Goal: Task Accomplishment & Management: Manage account settings

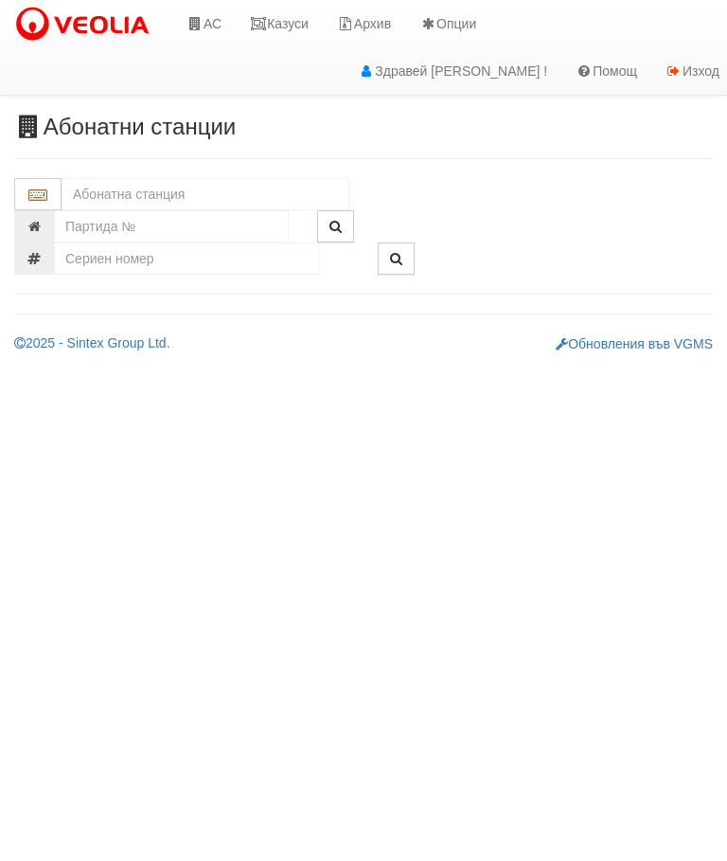
scroll to position [-33, 7]
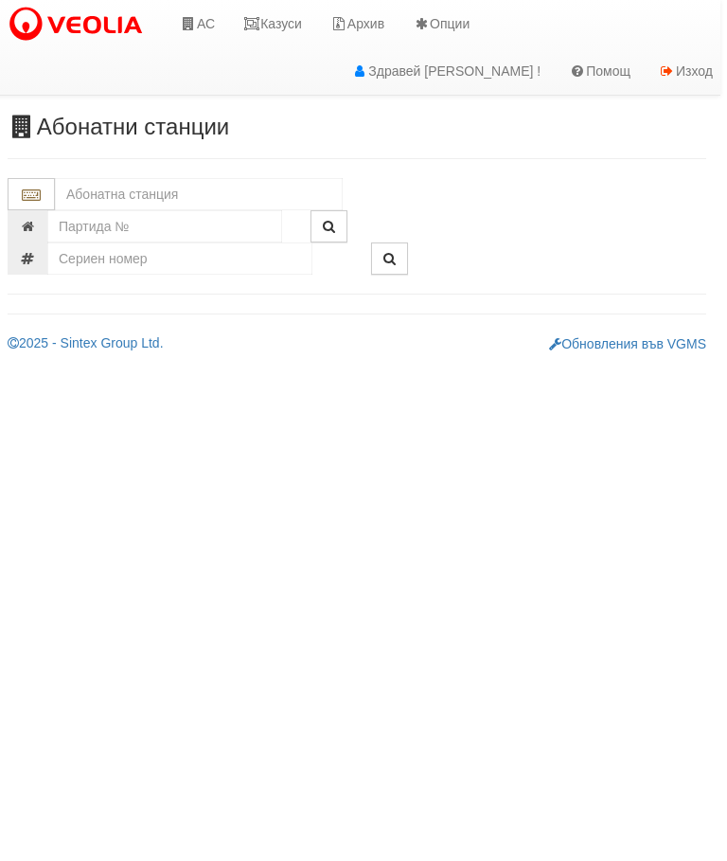
click at [280, 18] on link "Казуси" at bounding box center [272, 23] width 87 height 47
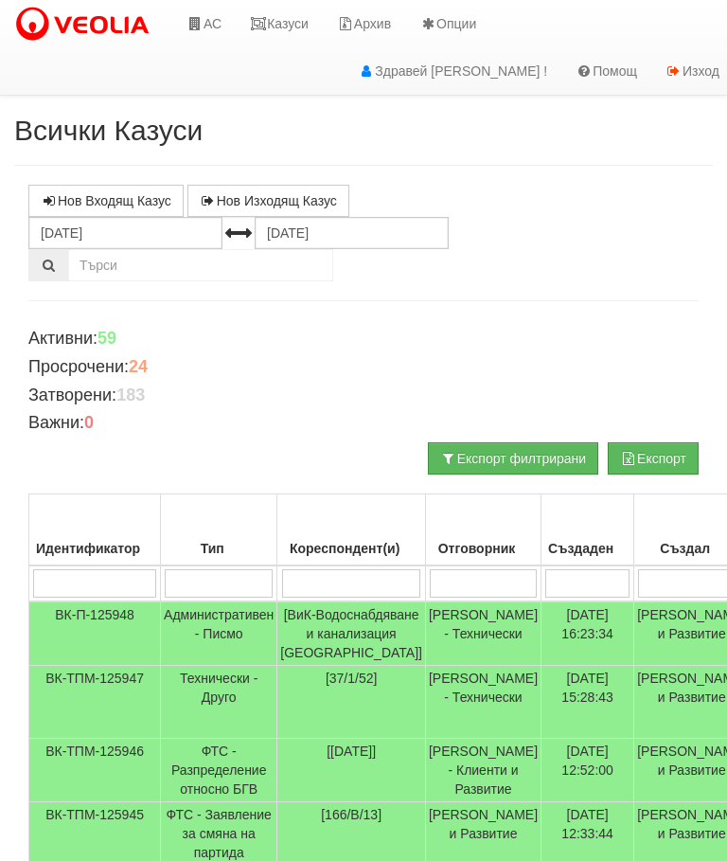
click at [366, 570] on input "search" at bounding box center [351, 583] width 139 height 28
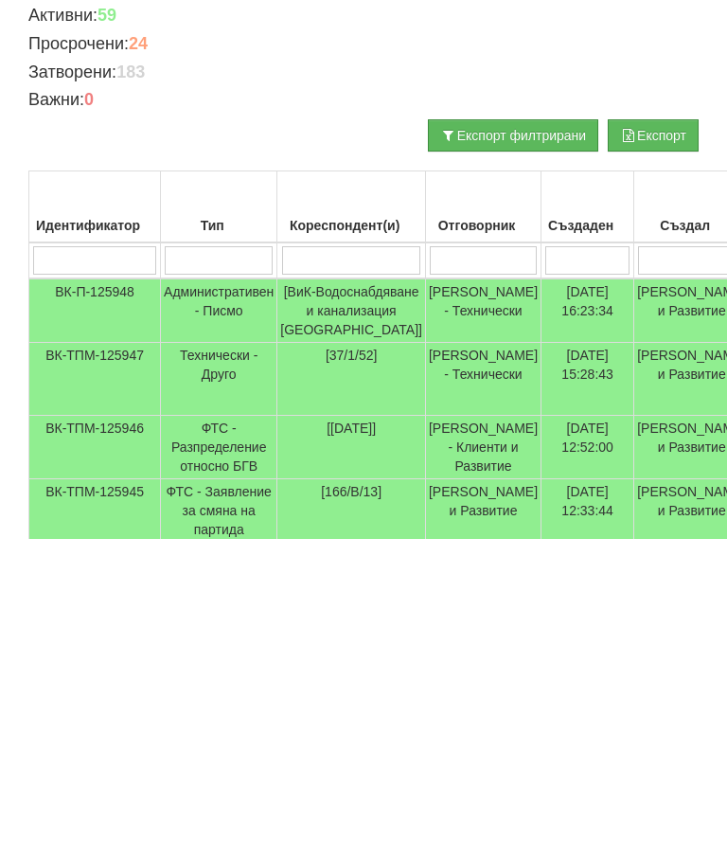
type input "1"
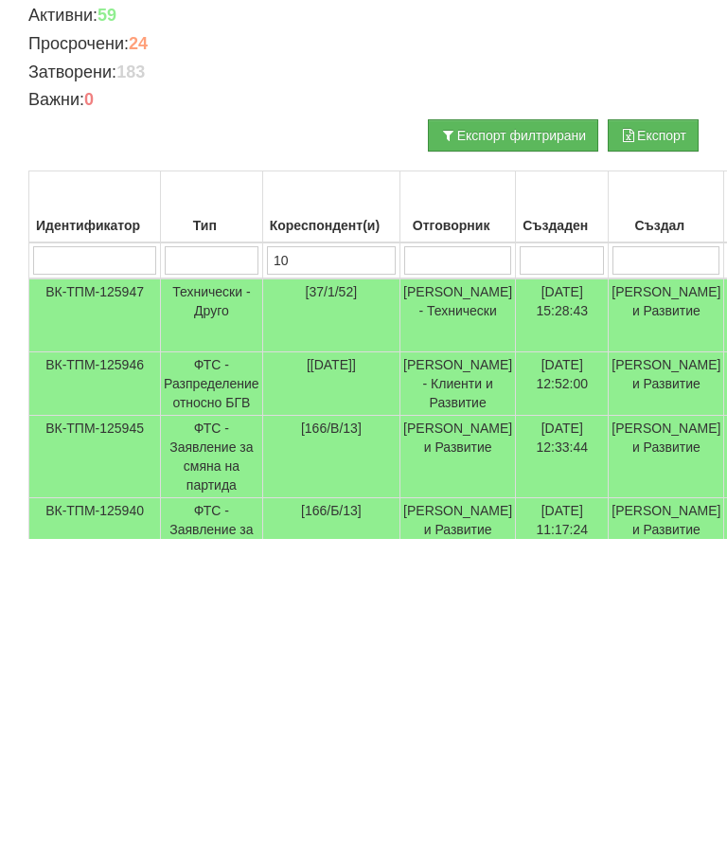
type input "105"
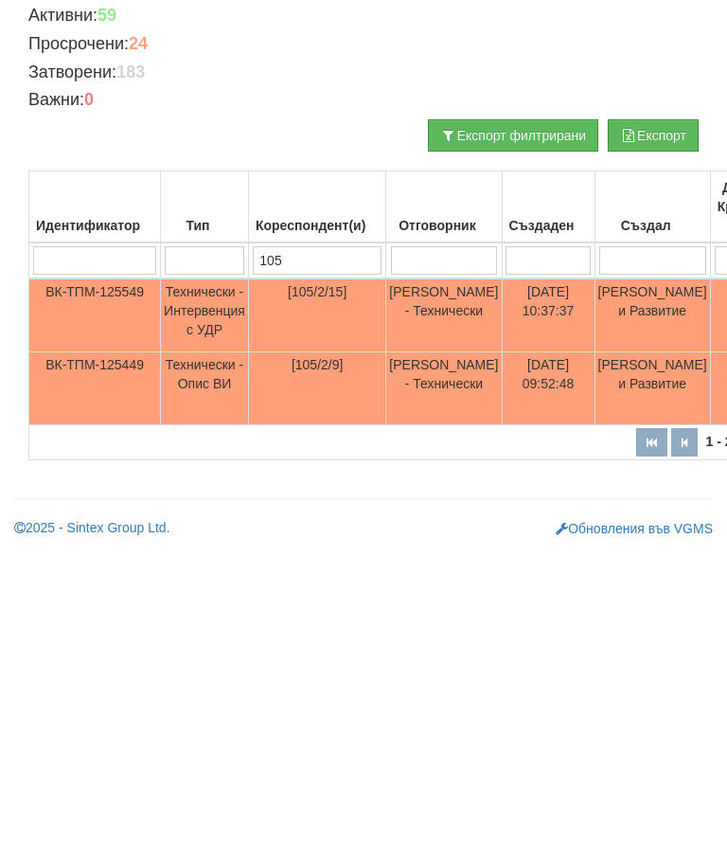
type input "105/"
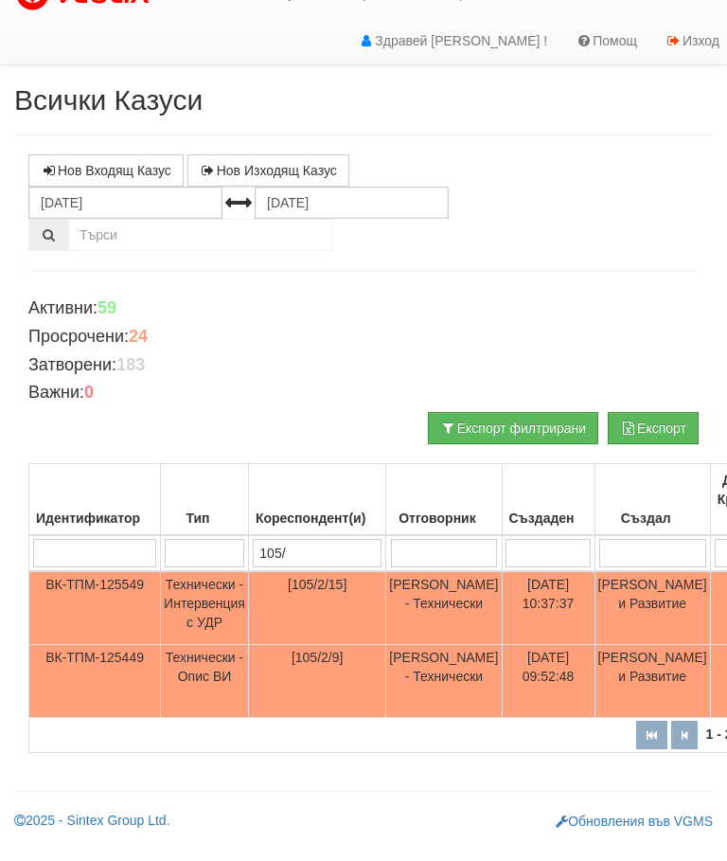
type input "105/"
type input "105/2"
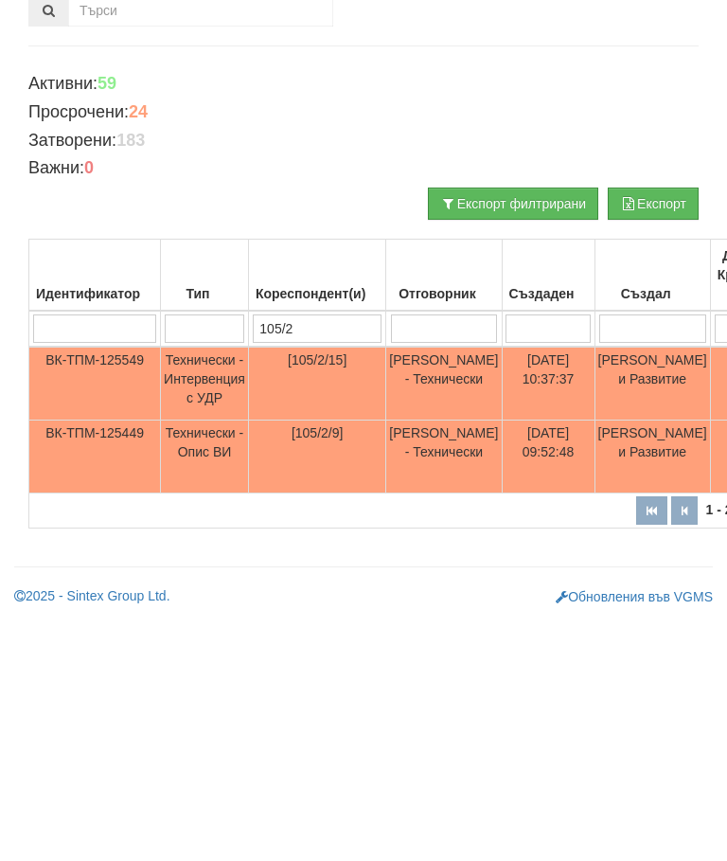
type input "105/2"
click at [595, 601] on td "[PERSON_NAME] и Развитие" at bounding box center [652, 638] width 115 height 74
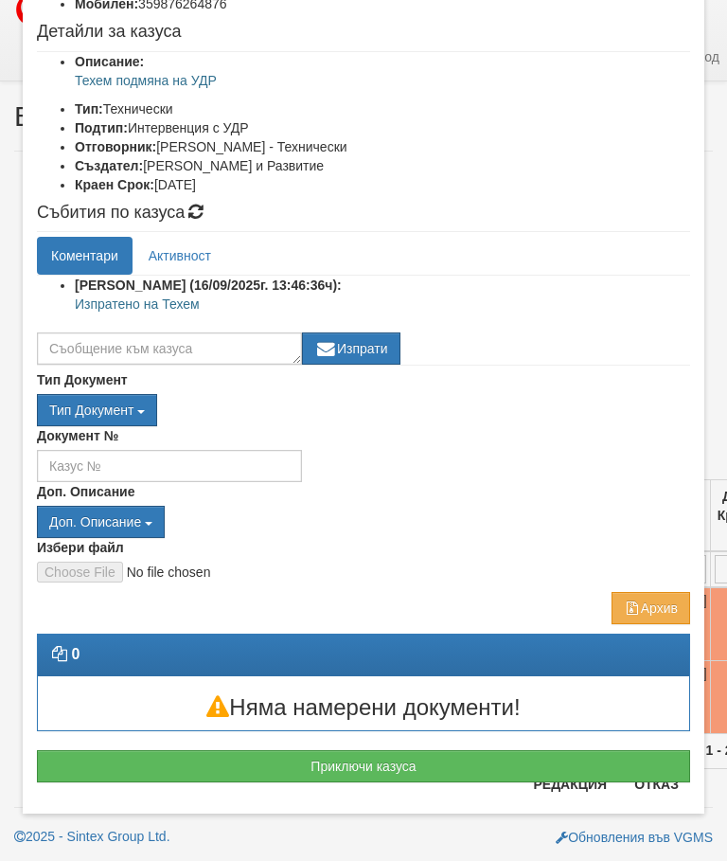
scroll to position [222, 0]
click at [449, 712] on h3 "Няма намерени документи!" at bounding box center [363, 707] width 651 height 25
click at [453, 763] on button "Приключи казуса" at bounding box center [363, 766] width 653 height 32
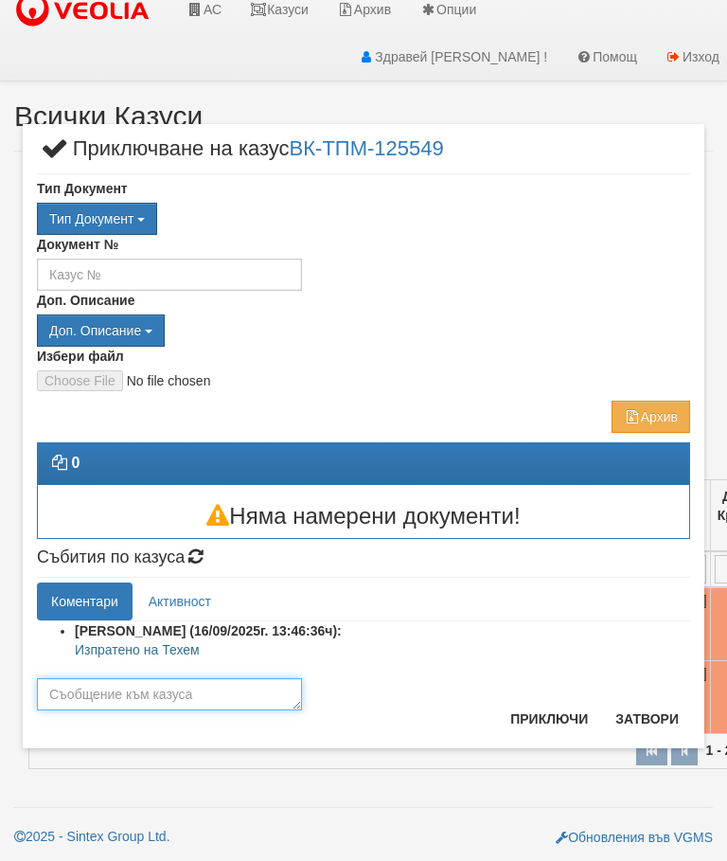
click at [172, 688] on textarea at bounding box center [169, 694] width 265 height 32
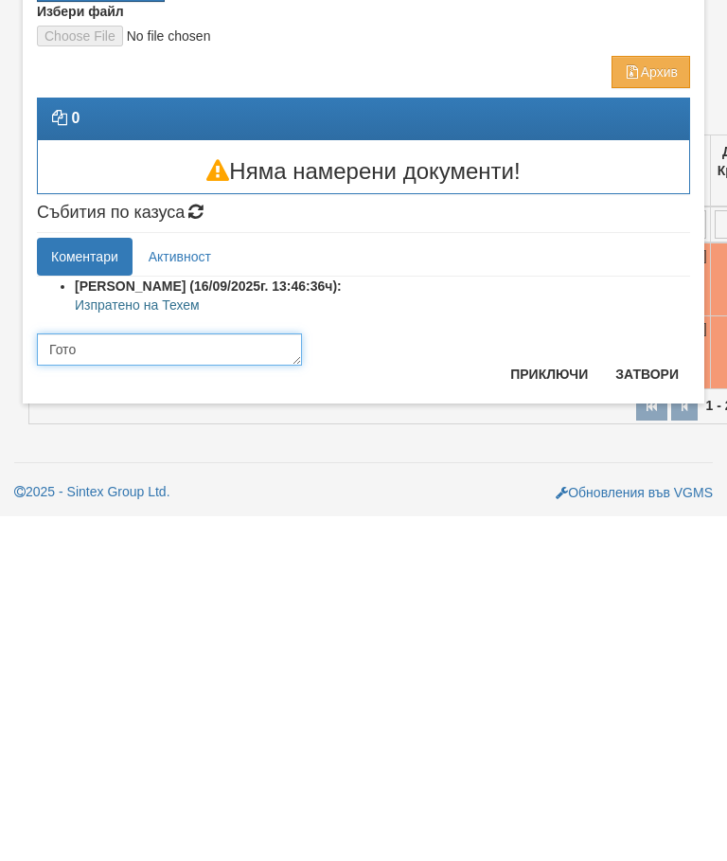
type textarea "Готов"
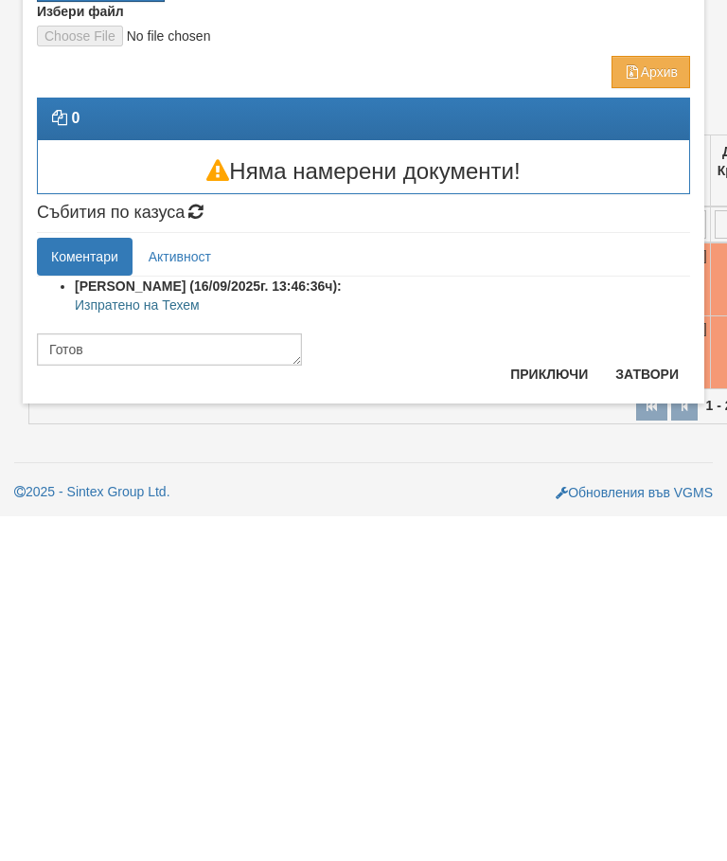
click at [559, 703] on button "Приключи" at bounding box center [549, 718] width 100 height 30
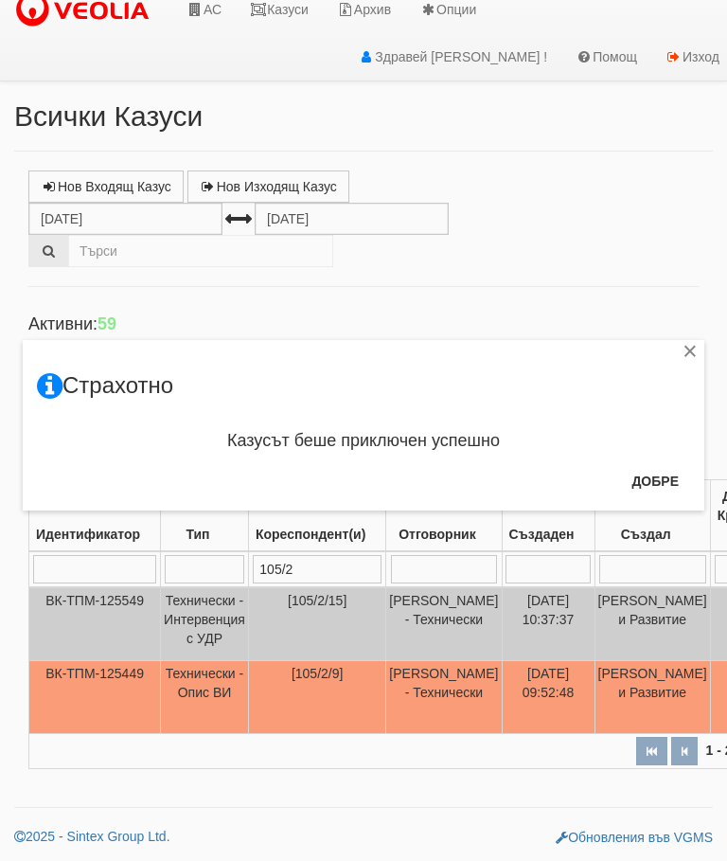
click at [656, 475] on button "Добре" at bounding box center [655, 481] width 70 height 30
